Goal: Task Accomplishment & Management: Manage account settings

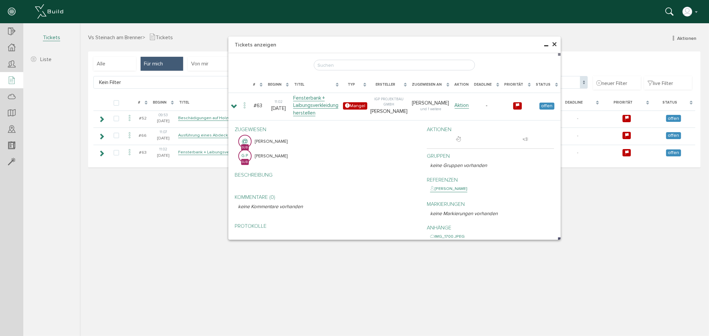
click at [184, 258] on div "× Tickets anzeigen [PERSON_NAME], bitte warten... # Beginn Titel Typ Ersteller …" at bounding box center [393, 179] width 629 height 312
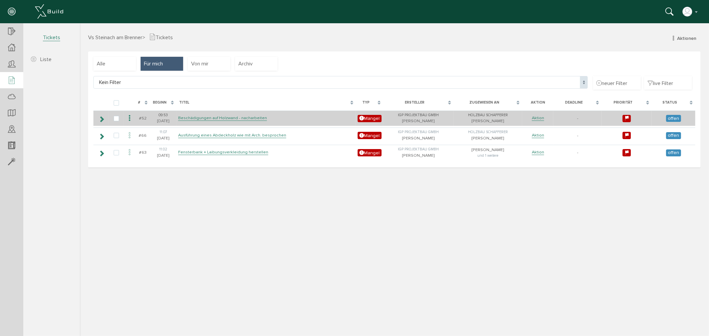
click at [201, 123] on td "Beschädigungen auf Holzwand - nacharbeiten" at bounding box center [266, 118] width 180 height 16
click at [201, 118] on link "Beschädigungen auf Holzwand - nacharbeiten" at bounding box center [222, 118] width 89 height 6
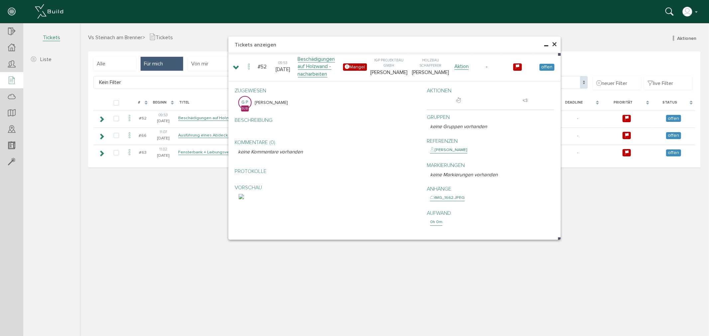
click at [556, 44] on span "×" at bounding box center [554, 44] width 5 height 13
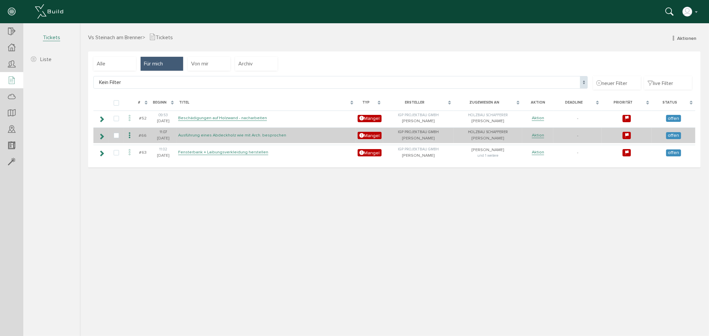
click at [190, 136] on link "Ausführung eines Abdeckholz wie mit Arch. besprochen" at bounding box center [232, 135] width 108 height 6
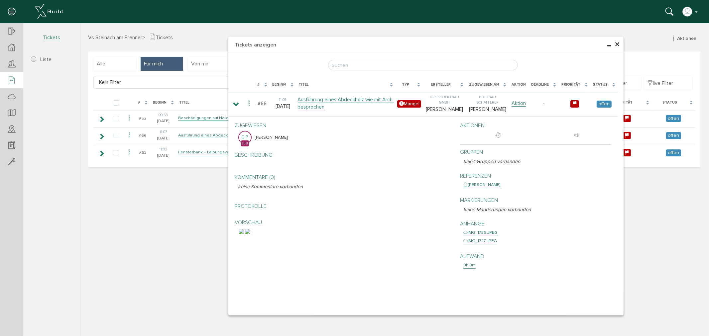
drag, startPoint x: 559, startPoint y: 239, endPoint x: 619, endPoint y: 310, distance: 92.9
click at [622, 314] on div "× Tickets anzeigen Lade, bitte warten... # Beginn Titel Typ Ersteller Zugewiese…" at bounding box center [425, 175] width 395 height 279
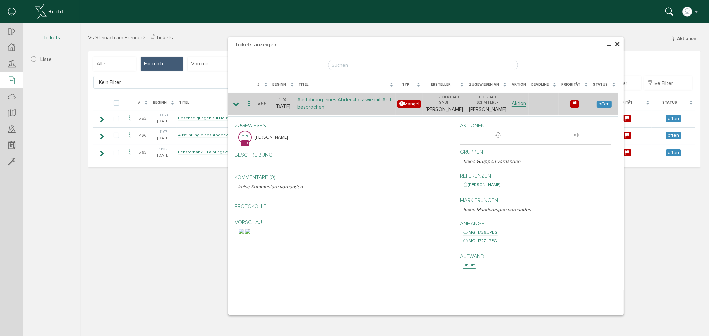
click at [316, 101] on link "Ausführung eines Abdeckholz wie mit Arch. besprochen" at bounding box center [346, 103] width 96 height 14
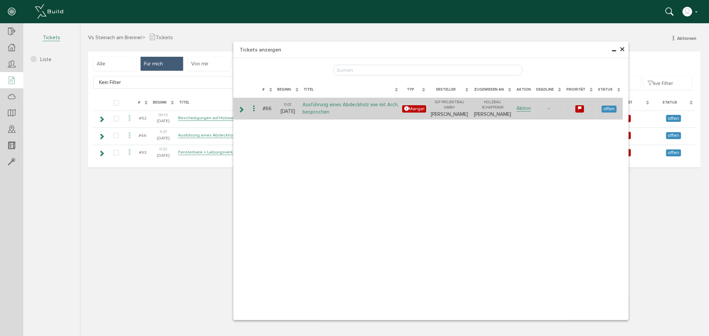
click at [316, 105] on link "Ausführung eines Abdeckholz wie mit Arch. besprochen" at bounding box center [351, 108] width 96 height 14
click at [241, 109] on icon at bounding box center [241, 109] width 6 height 5
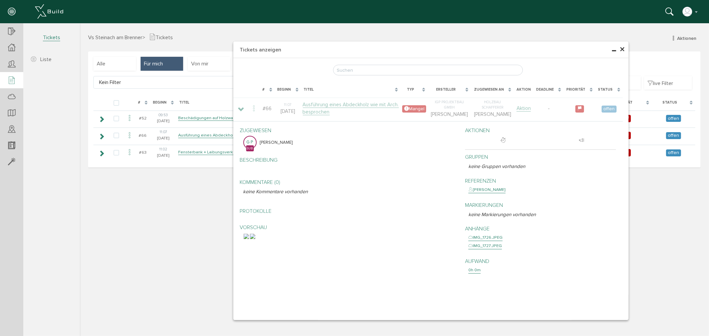
click at [399, 239] on div at bounding box center [349, 236] width 212 height 6
click at [249, 239] on img at bounding box center [245, 236] width 5 height 5
click at [164, 240] on div "× IMG_1726.JPEG abbrechen" at bounding box center [393, 179] width 629 height 312
click at [620, 50] on span "×" at bounding box center [622, 49] width 5 height 13
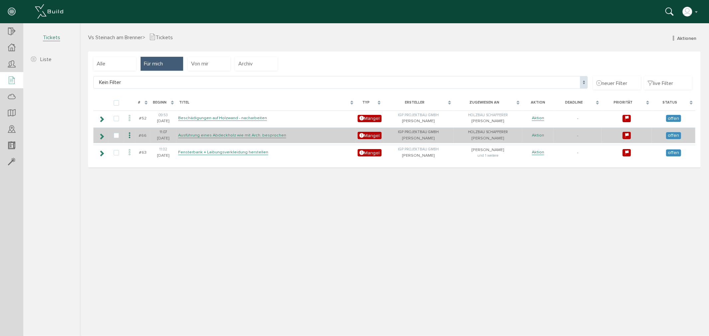
click at [539, 137] on link "Aktion" at bounding box center [538, 135] width 12 height 6
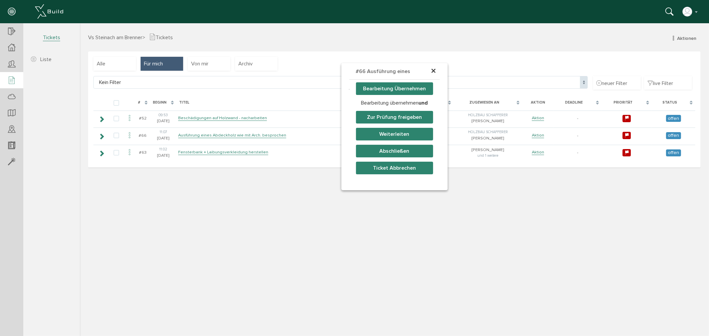
click at [404, 236] on div "× #66 Ausführung eines Abdeckh… Bearbeitung Übernehmen Bearbeitung übernehmen u…" at bounding box center [393, 192] width 629 height 285
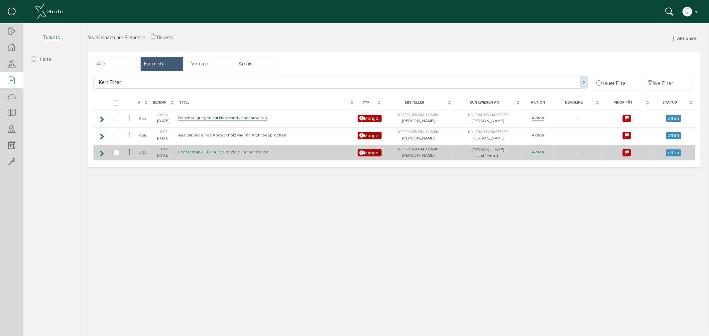
click at [230, 151] on link "Fensterbank + Laibungsverkleidung herstellen" at bounding box center [223, 152] width 90 height 6
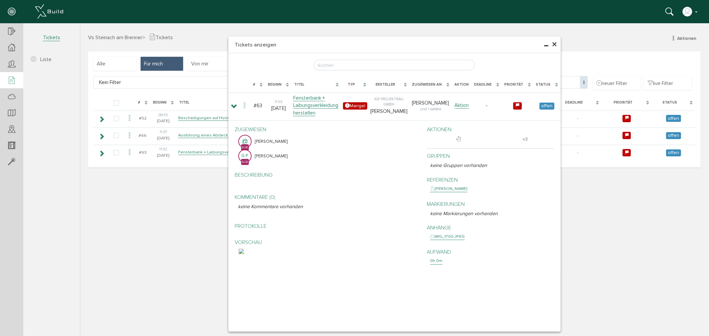
click at [244, 254] on img at bounding box center [240, 251] width 5 height 5
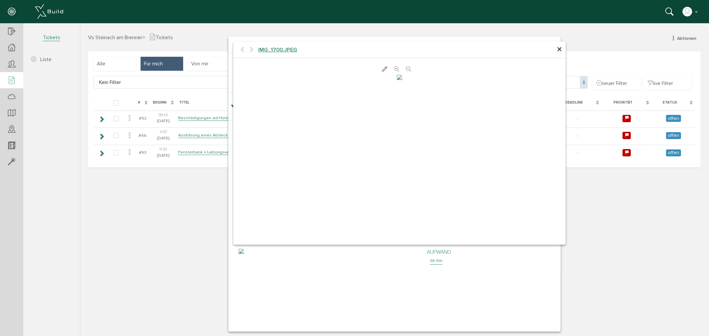
click at [280, 51] on span "IMG_1700.JPEG" at bounding box center [277, 49] width 39 height 7
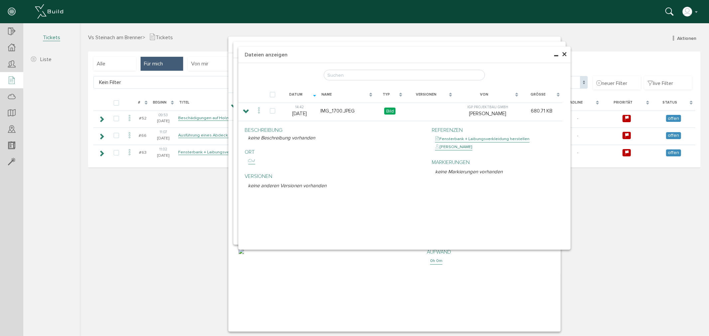
click at [564, 54] on span "×" at bounding box center [564, 54] width 5 height 13
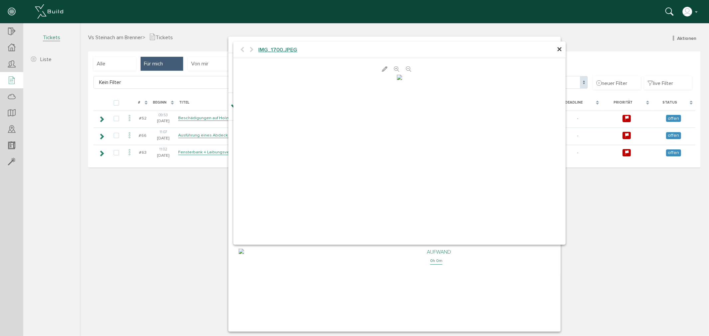
drag, startPoint x: 445, startPoint y: 135, endPoint x: 497, endPoint y: 107, distance: 58.6
click at [497, 80] on div at bounding box center [399, 76] width 332 height 7
click at [559, 51] on span "×" at bounding box center [559, 49] width 5 height 13
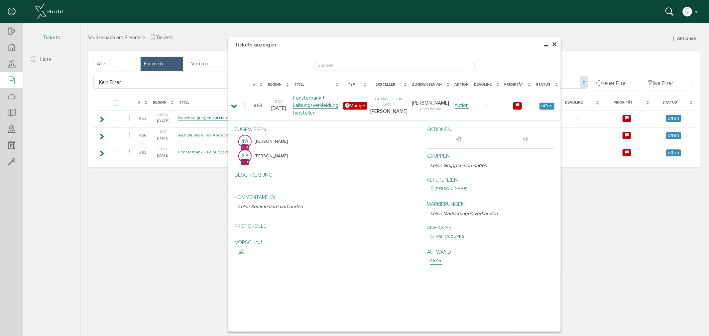
click at [244, 254] on img at bounding box center [240, 251] width 5 height 5
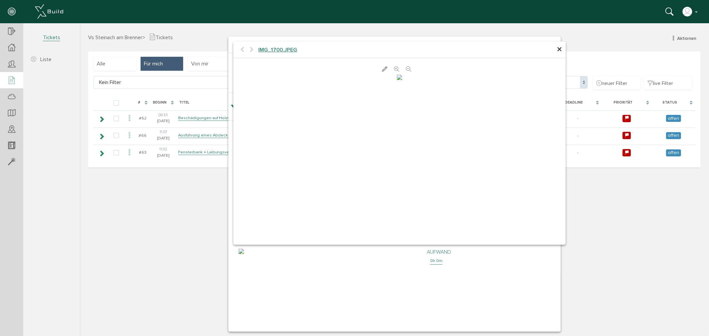
click at [560, 50] on span "×" at bounding box center [559, 49] width 5 height 13
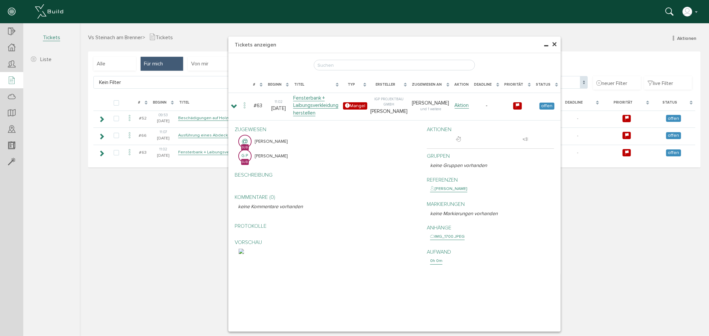
click at [554, 44] on span "×" at bounding box center [554, 44] width 5 height 13
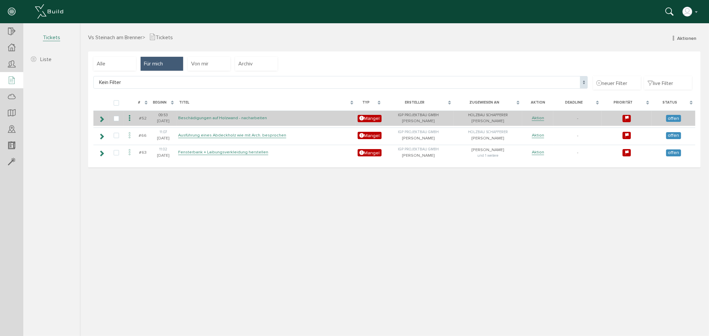
click at [211, 118] on link "Beschädigungen auf Holzwand - nacharbeiten" at bounding box center [222, 118] width 89 height 6
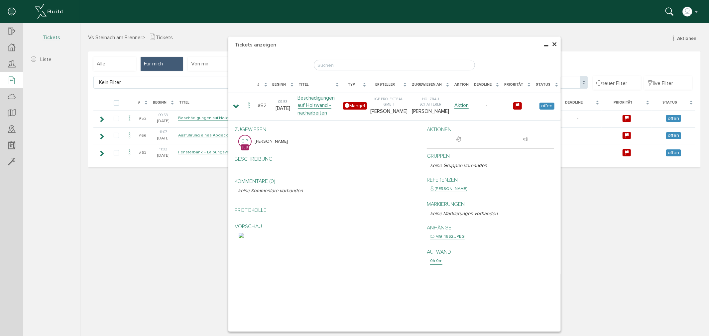
click at [211, 133] on div "× Tickets anzeigen Lade, bitte warten... # Beginn Titel Typ Ersteller Zugewiese…" at bounding box center [393, 179] width 629 height 312
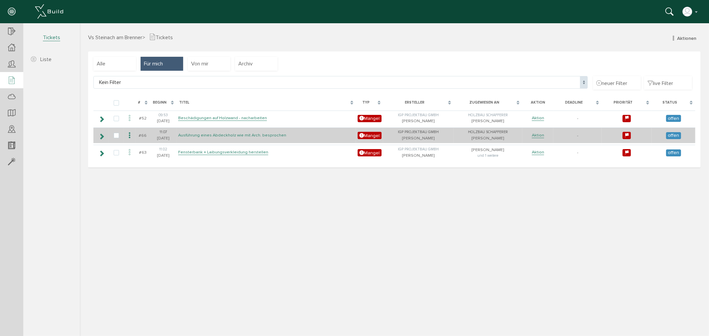
click at [218, 134] on link "Ausführung eines Abdeckholz wie mit Arch. besprochen" at bounding box center [232, 135] width 108 height 6
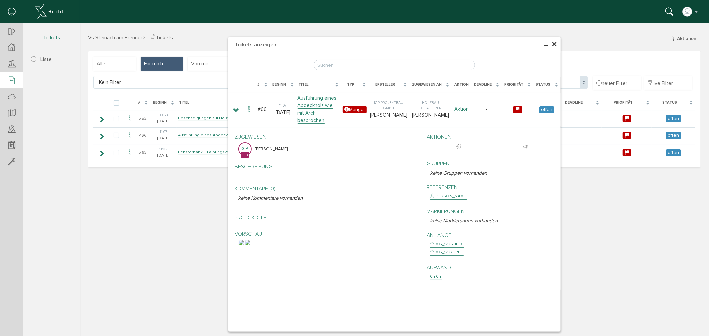
click at [196, 151] on div "× Tickets anzeigen Lade, bitte warten... # Beginn Titel Typ Ersteller Zugewiese…" at bounding box center [393, 179] width 629 height 312
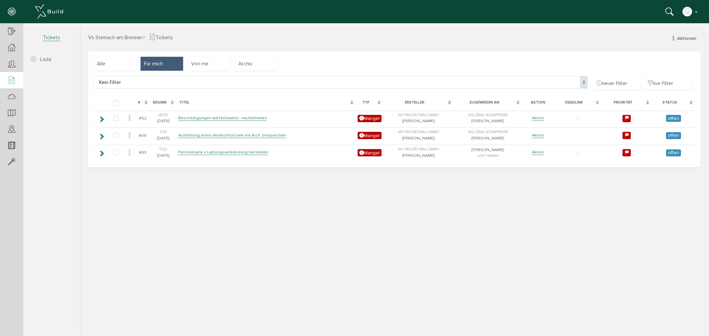
click at [196, 151] on link "Fensterbank + Laibungsverkleidung herstellen" at bounding box center [223, 152] width 90 height 6
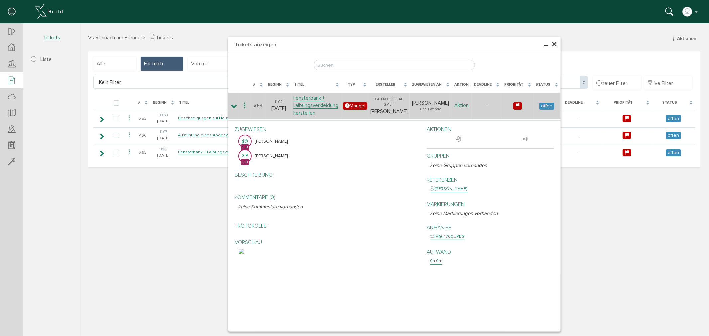
click at [464, 108] on link "Aktion" at bounding box center [461, 105] width 14 height 6
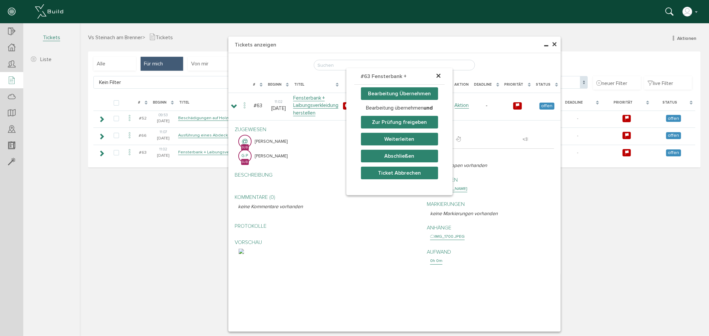
click at [393, 92] on button "Bearbeitung Übernehmen" at bounding box center [399, 93] width 77 height 13
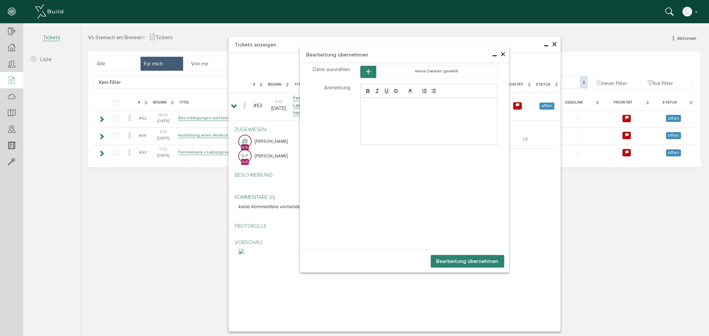
click at [503, 55] on span "×" at bounding box center [502, 54] width 5 height 13
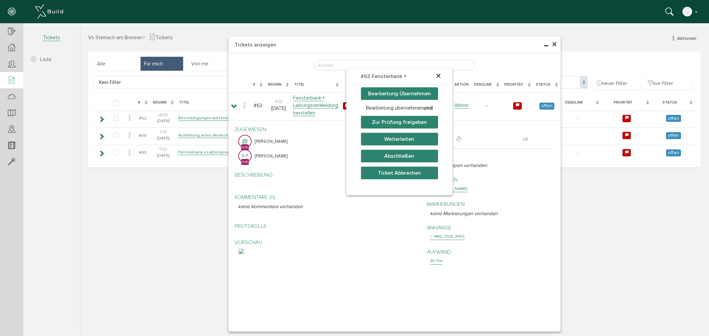
click at [437, 76] on span "×" at bounding box center [438, 75] width 5 height 13
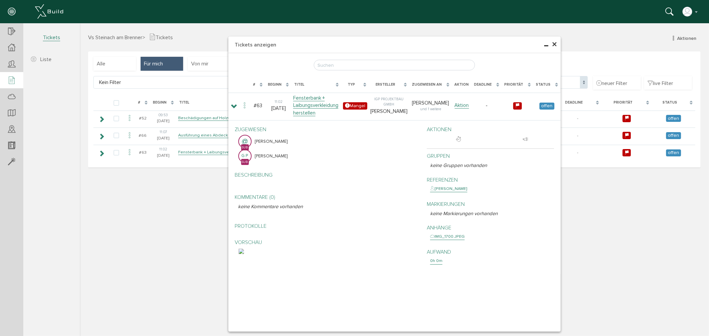
click at [555, 43] on span "×" at bounding box center [554, 44] width 5 height 13
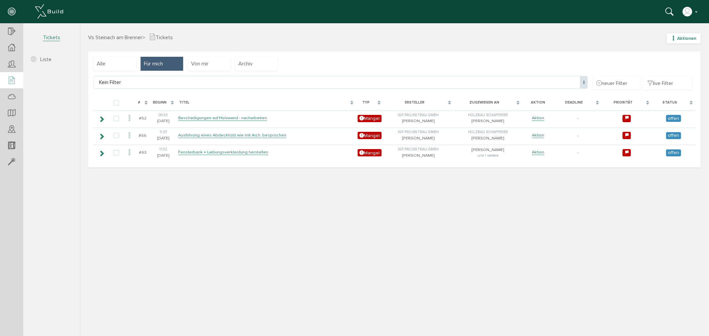
click at [691, 38] on span "Aktionen" at bounding box center [686, 38] width 19 height 6
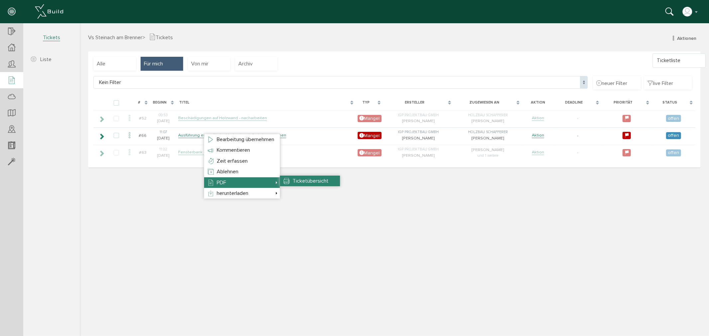
click at [292, 182] on span "Ticketübersicht" at bounding box center [310, 181] width 36 height 7
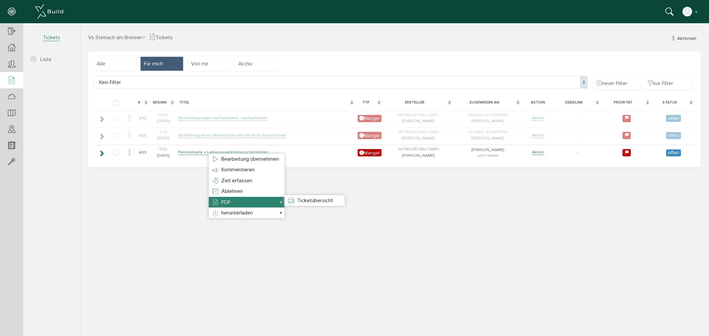
click at [225, 203] on span "PDF" at bounding box center [225, 202] width 9 height 7
click at [297, 198] on li "Ticketübersicht" at bounding box center [314, 200] width 60 height 11
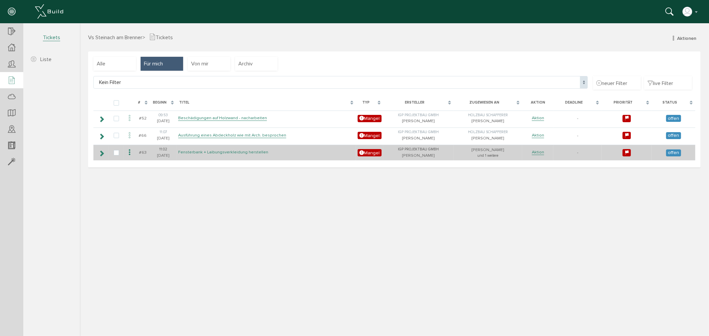
click at [193, 153] on link "Fensterbank + Laibungsverkleidung herstellen" at bounding box center [223, 152] width 90 height 6
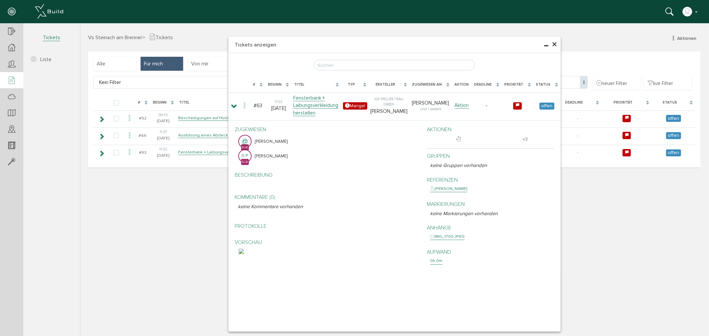
click at [244, 254] on img at bounding box center [240, 251] width 5 height 5
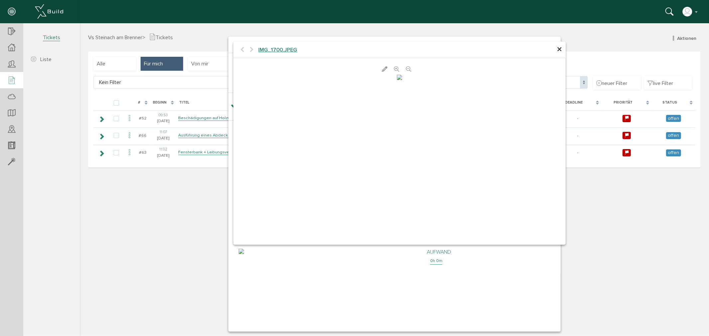
drag, startPoint x: 410, startPoint y: 135, endPoint x: 377, endPoint y: 150, distance: 36.3
click at [397, 80] on img at bounding box center [399, 76] width 5 height 5
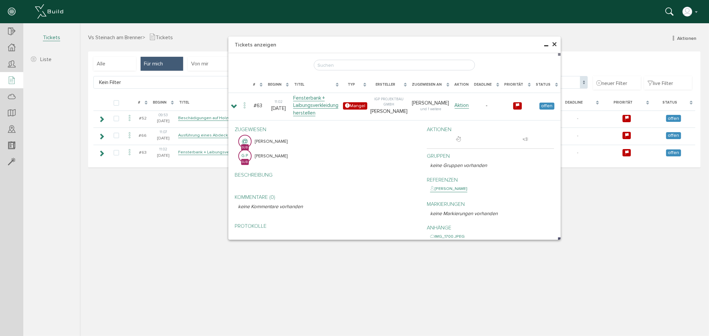
click at [142, 213] on div "× Tickets anzeigen [PERSON_NAME], bitte warten... # Beginn Titel Typ Ersteller …" at bounding box center [393, 179] width 629 height 312
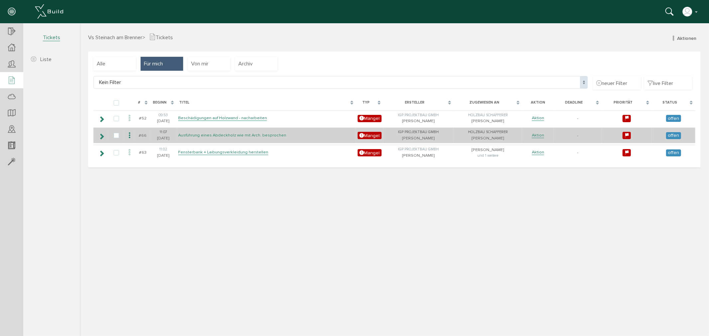
click at [208, 133] on link "Ausführung eines Abdeckholz wie mit Arch. besprochen" at bounding box center [232, 135] width 108 height 6
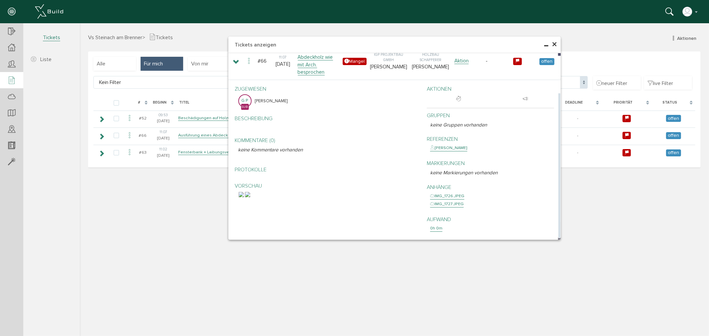
click at [244, 197] on img at bounding box center [240, 194] width 5 height 5
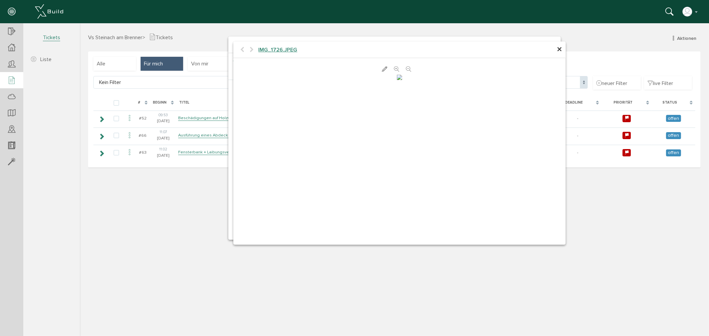
click at [278, 49] on span "IMG_1726.JPEG" at bounding box center [277, 49] width 39 height 7
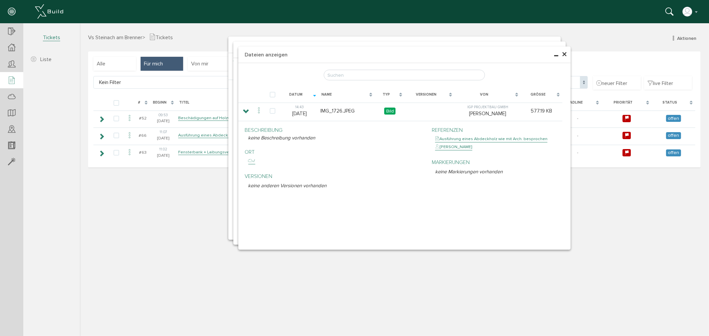
click at [566, 54] on span "×" at bounding box center [564, 54] width 5 height 13
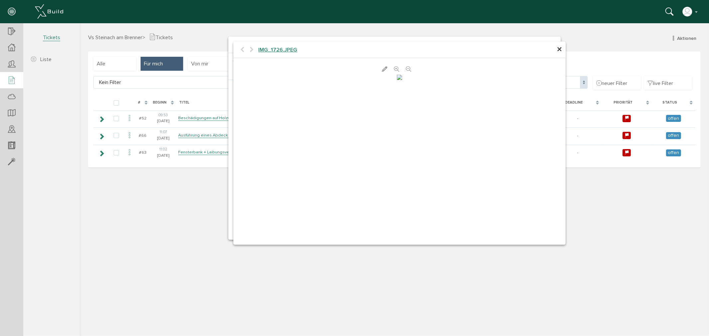
click at [560, 49] on span "×" at bounding box center [559, 49] width 5 height 13
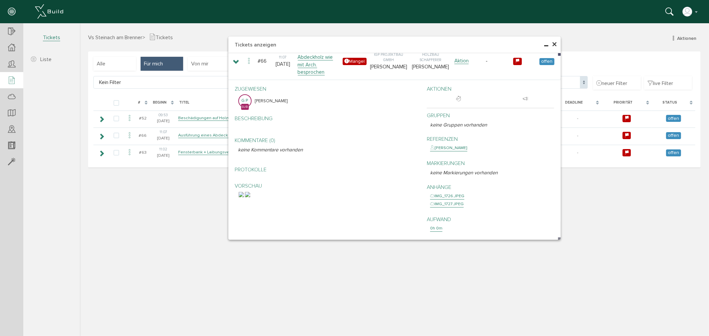
click at [555, 45] on span "×" at bounding box center [554, 44] width 5 height 13
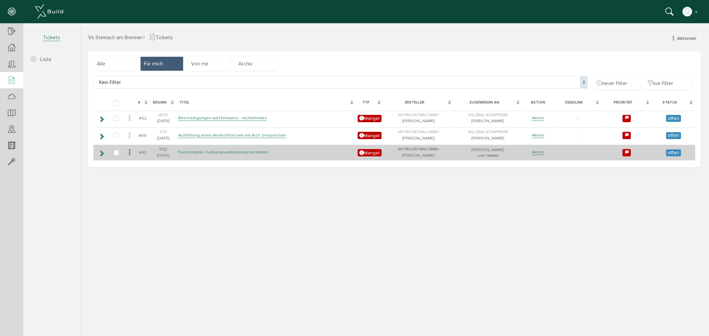
click at [224, 151] on link "Fensterbank + Laibungsverkleidung herstellen" at bounding box center [223, 152] width 90 height 6
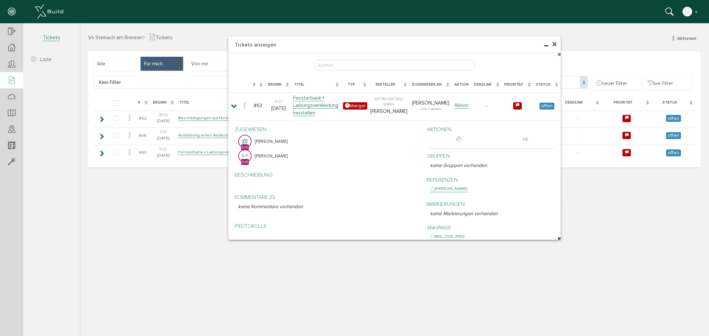
click at [556, 44] on span "×" at bounding box center [554, 44] width 5 height 13
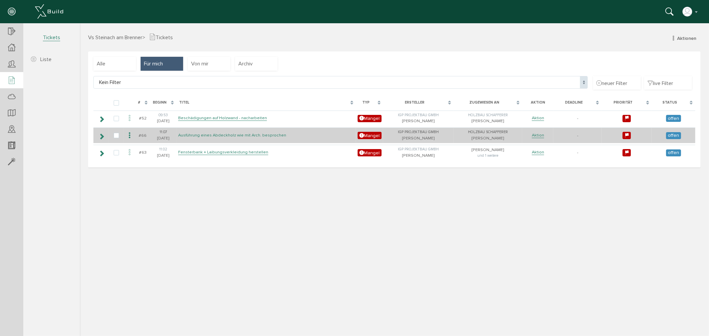
click at [233, 135] on link "Ausführung eines Abdeckholz wie mit Arch. besprochen" at bounding box center [232, 135] width 108 height 6
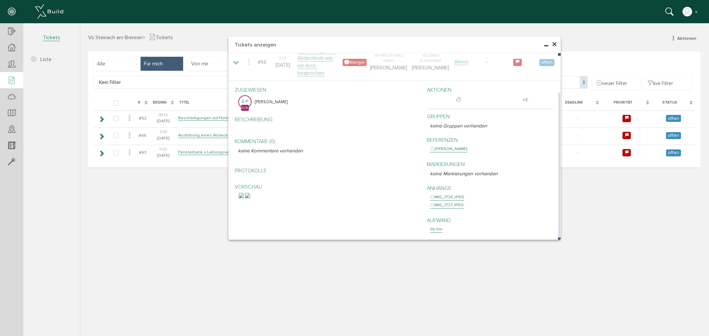
drag, startPoint x: 262, startPoint y: 209, endPoint x: 255, endPoint y: 210, distance: 6.7
click at [244, 198] on img at bounding box center [240, 195] width 5 height 5
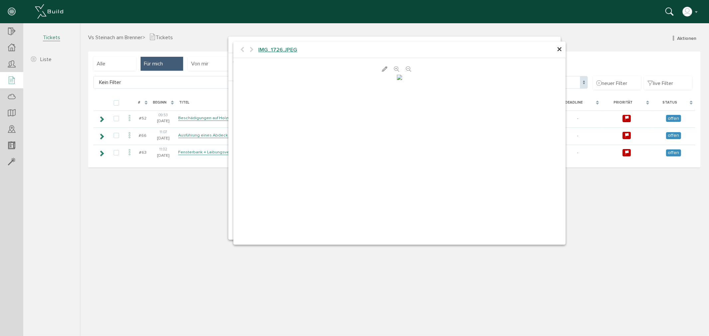
click at [397, 80] on img at bounding box center [399, 76] width 5 height 5
click at [562, 50] on span "×" at bounding box center [559, 49] width 5 height 13
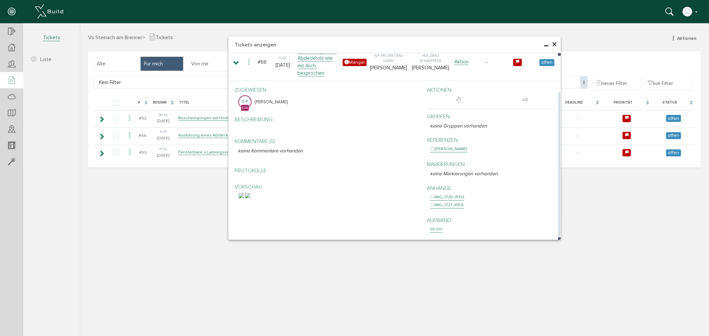
click at [250, 198] on img at bounding box center [247, 195] width 5 height 5
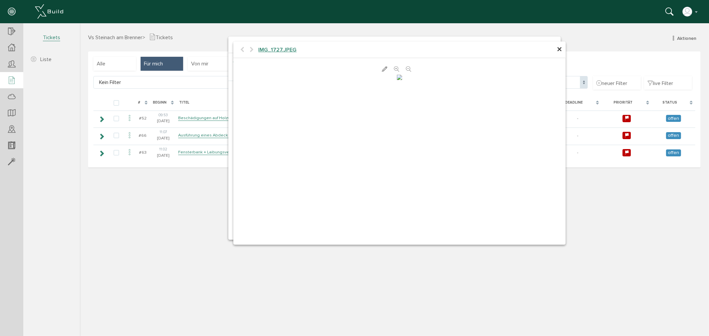
drag, startPoint x: 560, startPoint y: 51, endPoint x: 553, endPoint y: 60, distance: 11.6
click at [560, 51] on span "×" at bounding box center [559, 49] width 5 height 13
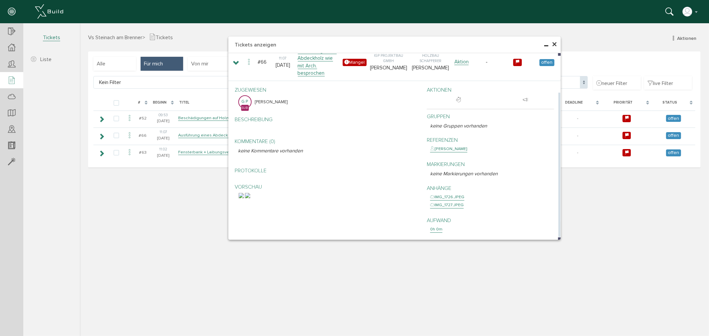
click at [244, 198] on img at bounding box center [240, 195] width 5 height 5
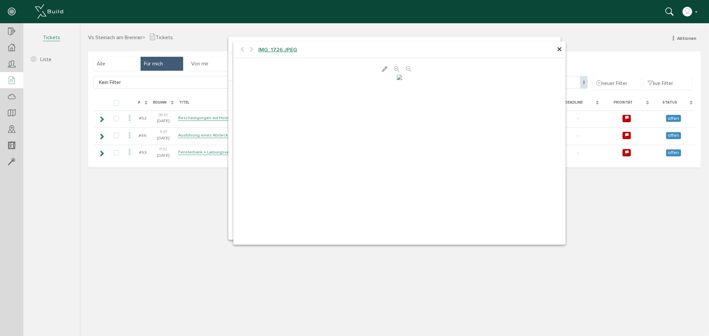
click at [397, 80] on img at bounding box center [399, 76] width 5 height 5
click at [560, 49] on span "×" at bounding box center [559, 49] width 5 height 13
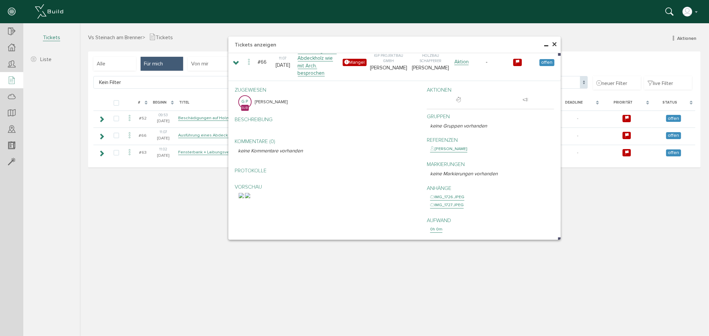
click at [554, 43] on span "×" at bounding box center [554, 44] width 5 height 13
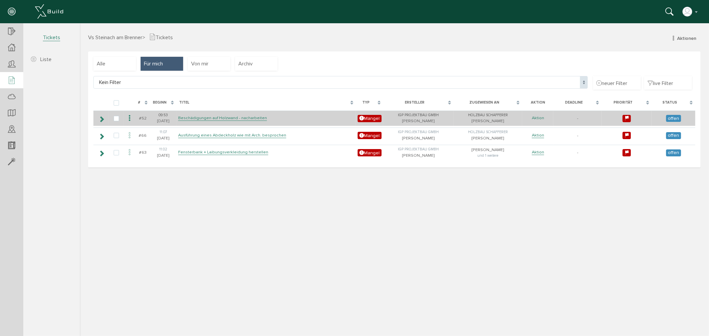
click at [540, 119] on link "Aktion" at bounding box center [538, 118] width 12 height 6
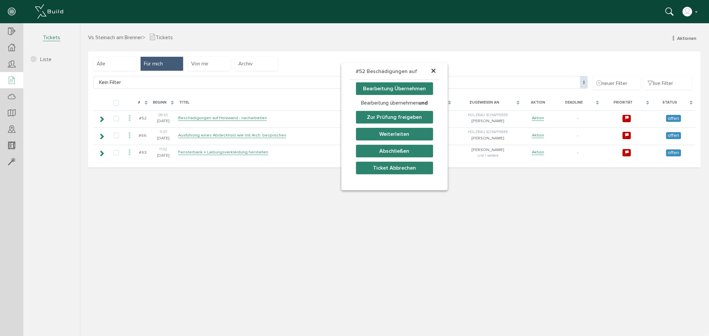
click at [552, 58] on div "× #52 Beschädigungen auf Holzw… Bearbeitung Übernehmen Bearbeitung übernehmen u…" at bounding box center [393, 192] width 629 height 285
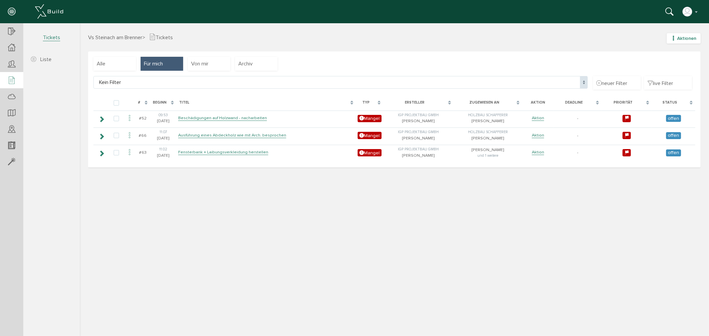
click at [691, 37] on span "Aktionen" at bounding box center [686, 38] width 19 height 6
click at [103, 61] on span "Alle" at bounding box center [100, 63] width 9 height 7
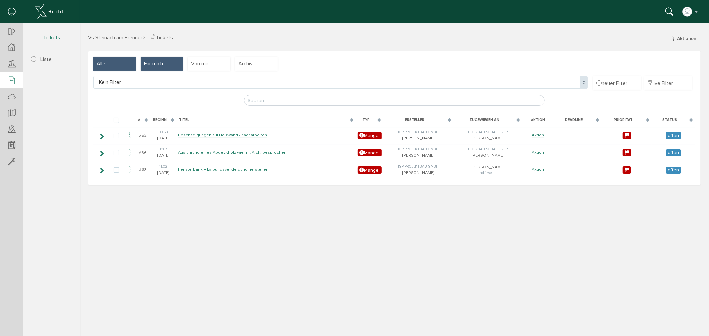
click at [148, 62] on span "Für mich" at bounding box center [153, 63] width 19 height 7
click at [98, 64] on span "Alle" at bounding box center [100, 63] width 9 height 7
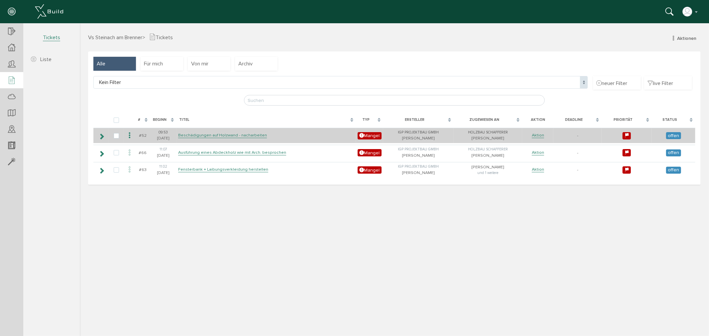
click at [130, 134] on icon at bounding box center [129, 135] width 8 height 9
